Goal: Browse casually: Explore the website without a specific task or goal

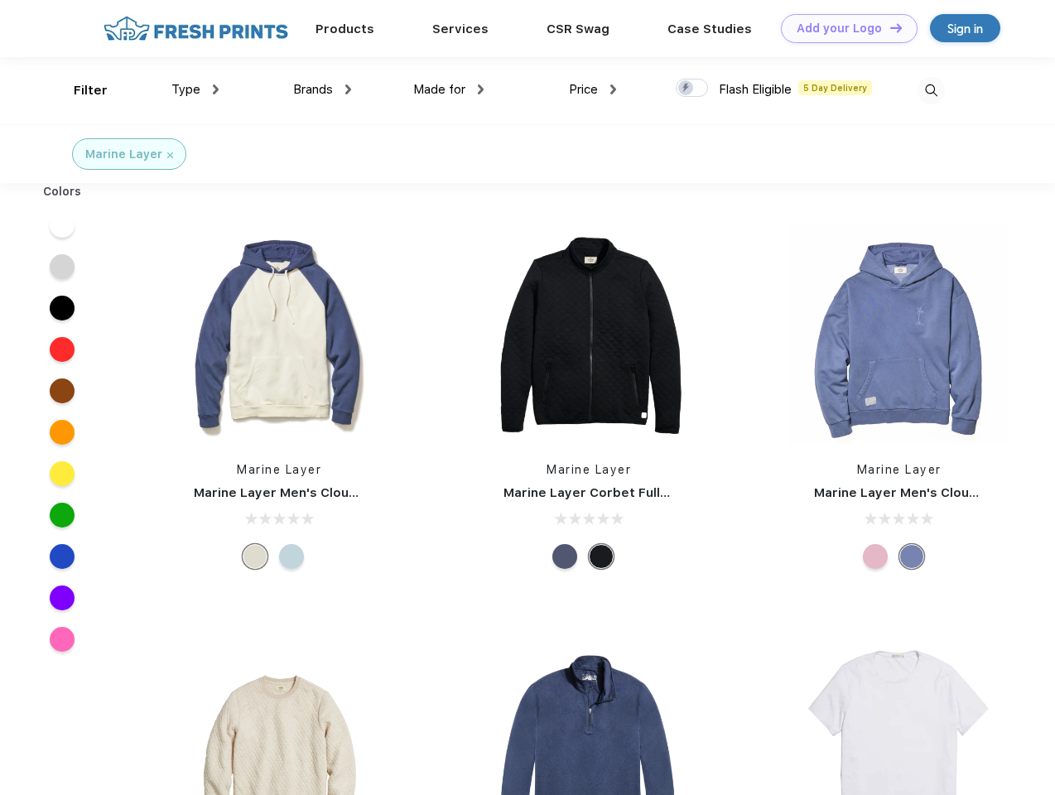
click at [843, 28] on link "Add your Logo Design Tool" at bounding box center [849, 28] width 137 height 29
click at [0, 0] on div "Design Tool" at bounding box center [0, 0] width 0 height 0
click at [889, 27] on link "Add your Logo Design Tool" at bounding box center [849, 28] width 137 height 29
click at [80, 90] on div "Filter" at bounding box center [91, 90] width 34 height 19
click at [195, 89] on span "Type" at bounding box center [185, 89] width 29 height 15
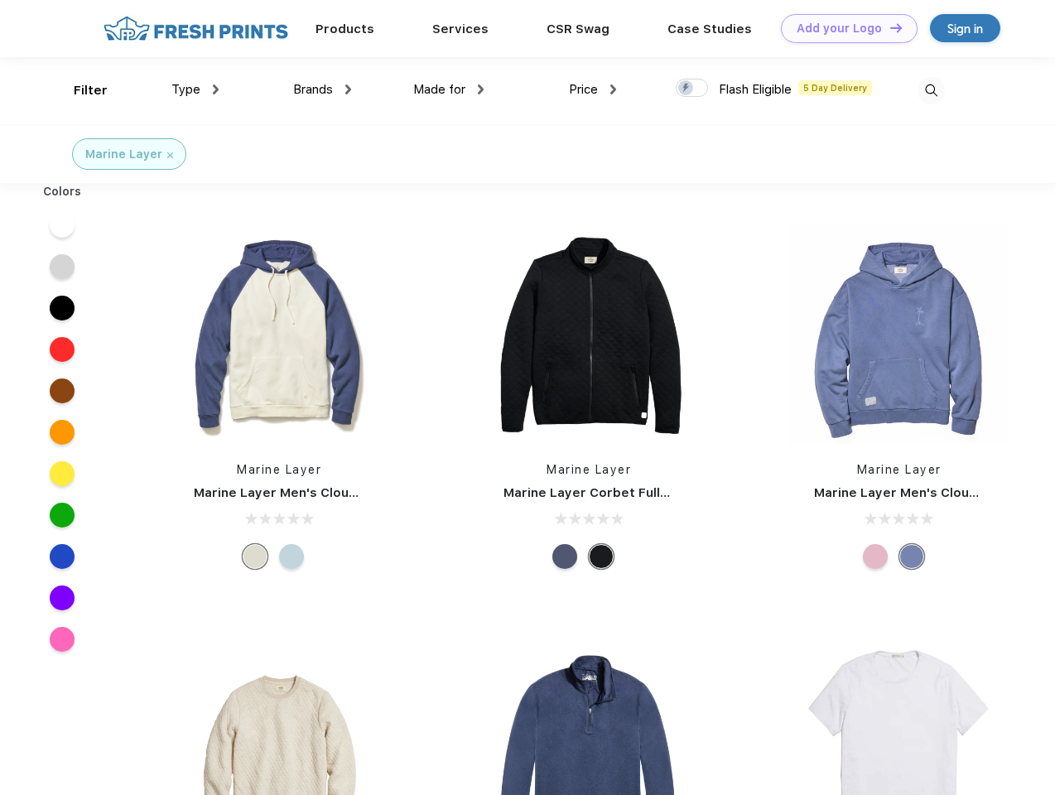
click at [322, 89] on span "Brands" at bounding box center [313, 89] width 40 height 15
click at [449, 89] on span "Made for" at bounding box center [439, 89] width 52 height 15
click at [593, 89] on span "Price" at bounding box center [583, 89] width 29 height 15
click at [692, 89] on div at bounding box center [692, 88] width 32 height 18
click at [687, 89] on input "checkbox" at bounding box center [681, 83] width 11 height 11
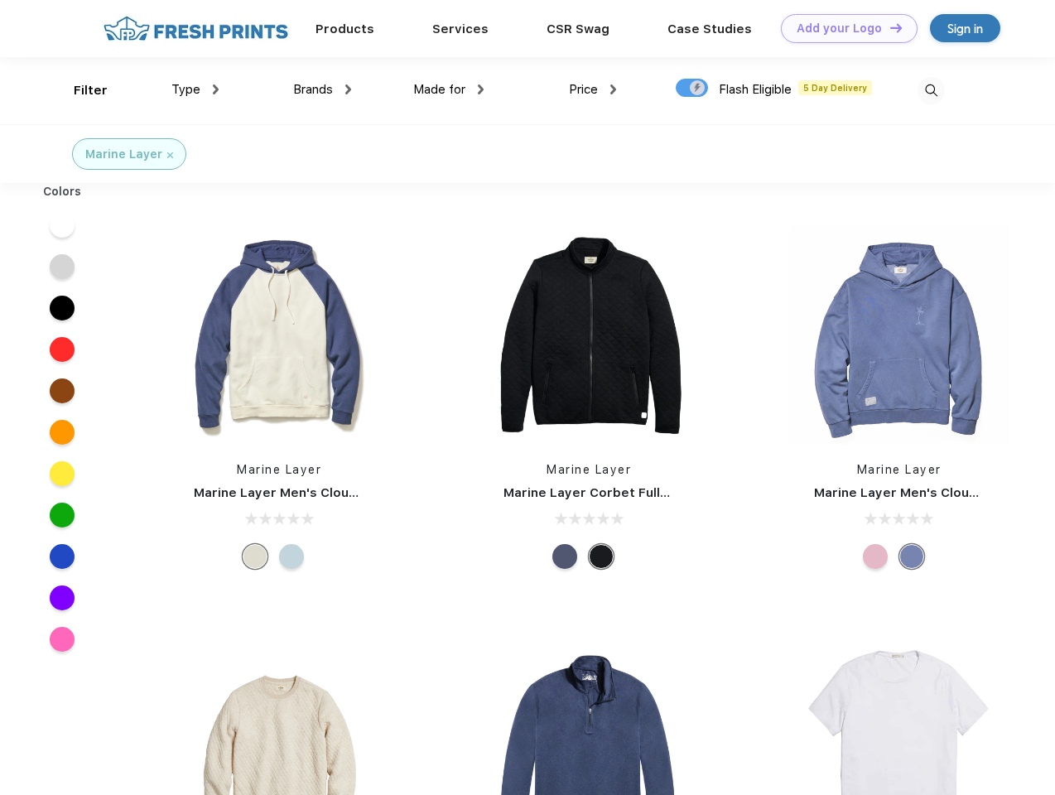
click at [931, 90] on img at bounding box center [931, 90] width 27 height 27
